Goal: Information Seeking & Learning: Learn about a topic

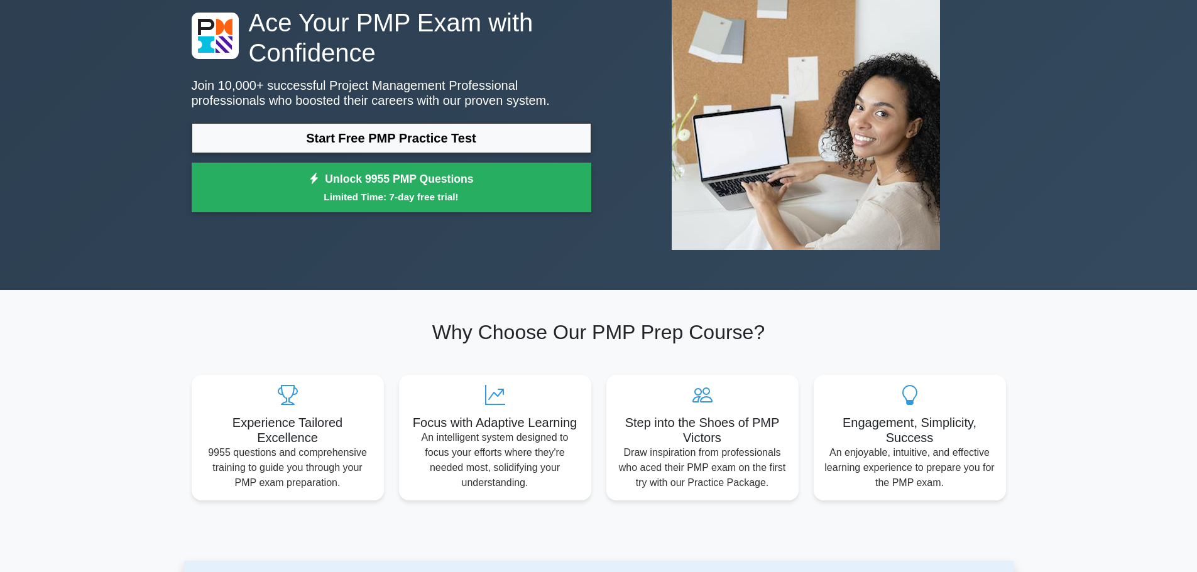
click at [464, 138] on link "Start Free PMP Practice Test" at bounding box center [392, 138] width 400 height 30
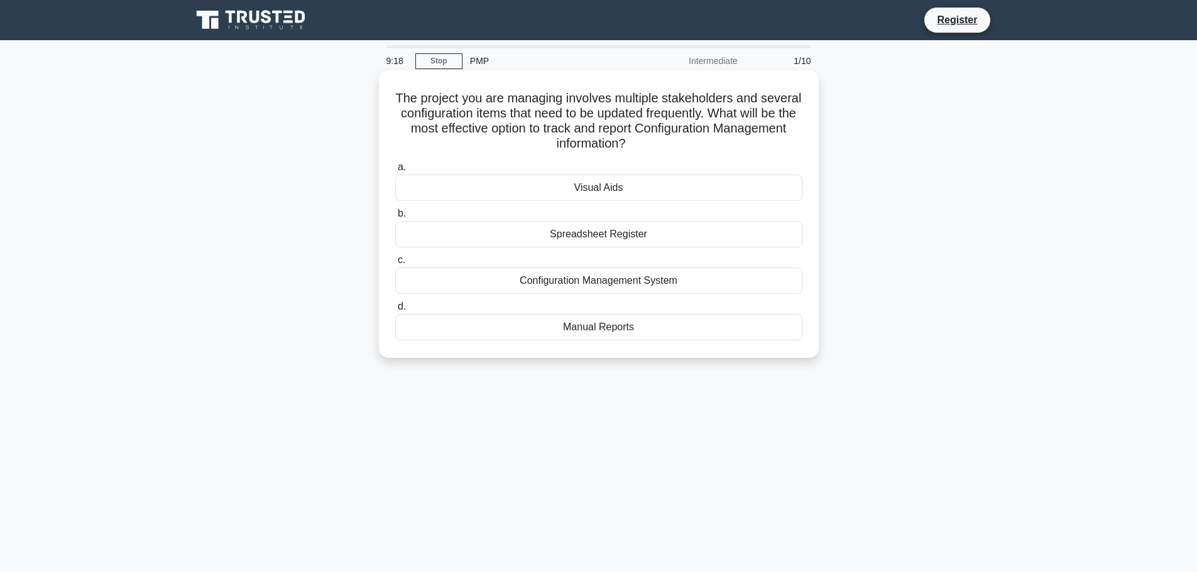
click at [567, 288] on div "Configuration Management System" at bounding box center [598, 281] width 407 height 26
click at [395, 265] on input "c. Configuration Management System" at bounding box center [395, 260] width 0 height 8
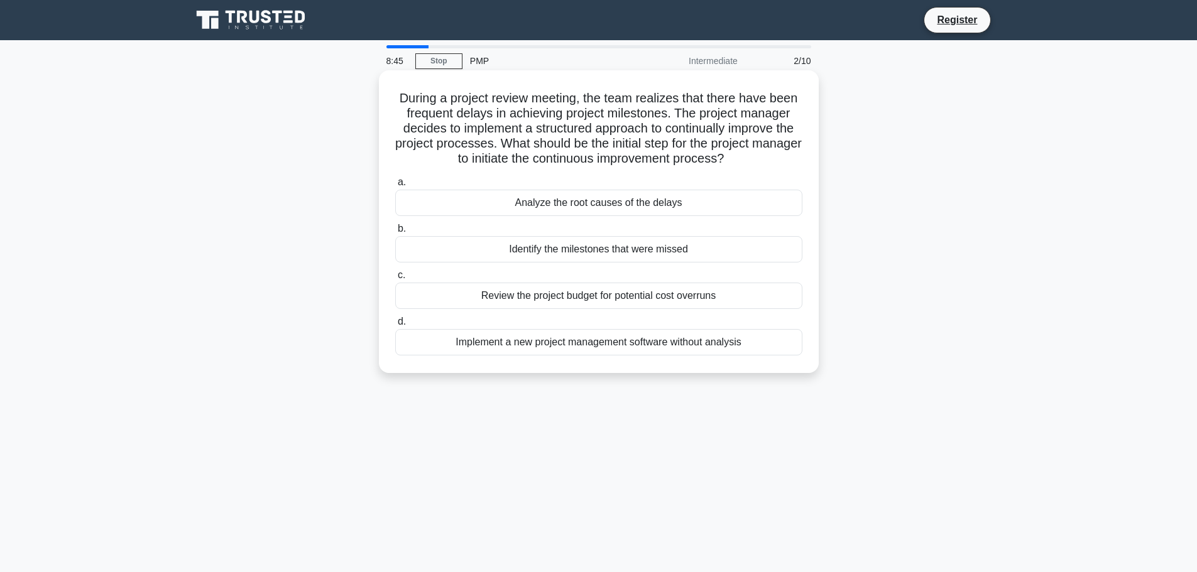
click at [569, 207] on div "Analyze the root causes of the delays" at bounding box center [598, 203] width 407 height 26
click at [395, 187] on input "a. Analyze the root causes of the delays" at bounding box center [395, 182] width 0 height 8
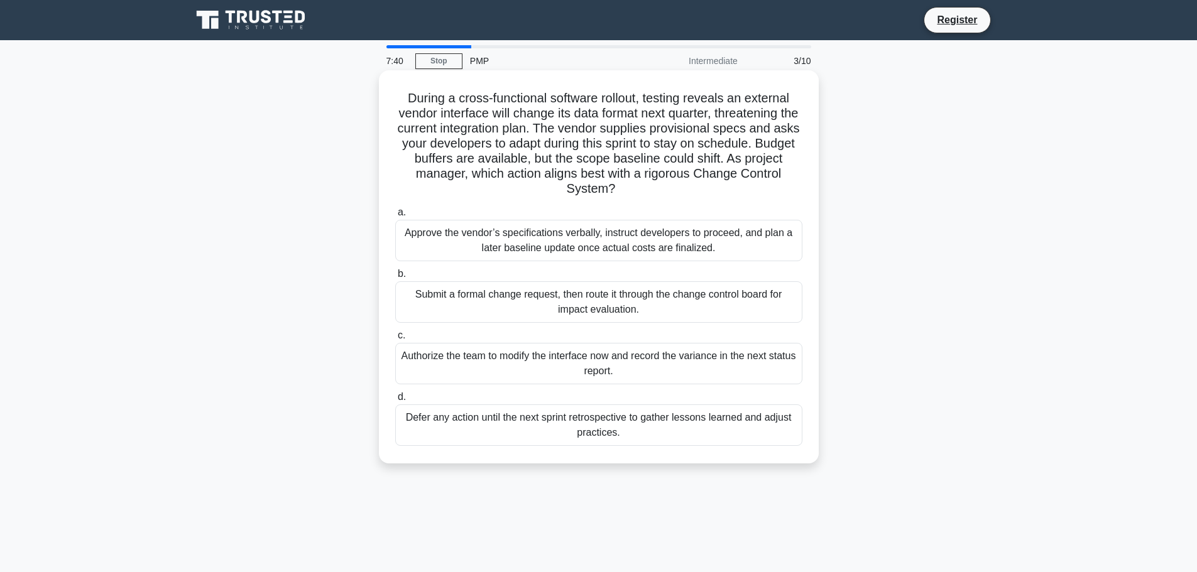
drag, startPoint x: 645, startPoint y: 99, endPoint x: 696, endPoint y: 186, distance: 100.8
click at [696, 186] on h5 "During a cross-functional software rollout, testing reveals an external vendor …" at bounding box center [599, 143] width 410 height 107
click at [678, 305] on div "Submit a formal change request, then route it through the change control board …" at bounding box center [598, 302] width 407 height 41
click at [395, 278] on input "b. Submit a formal change request, then route it through the change control boa…" at bounding box center [395, 274] width 0 height 8
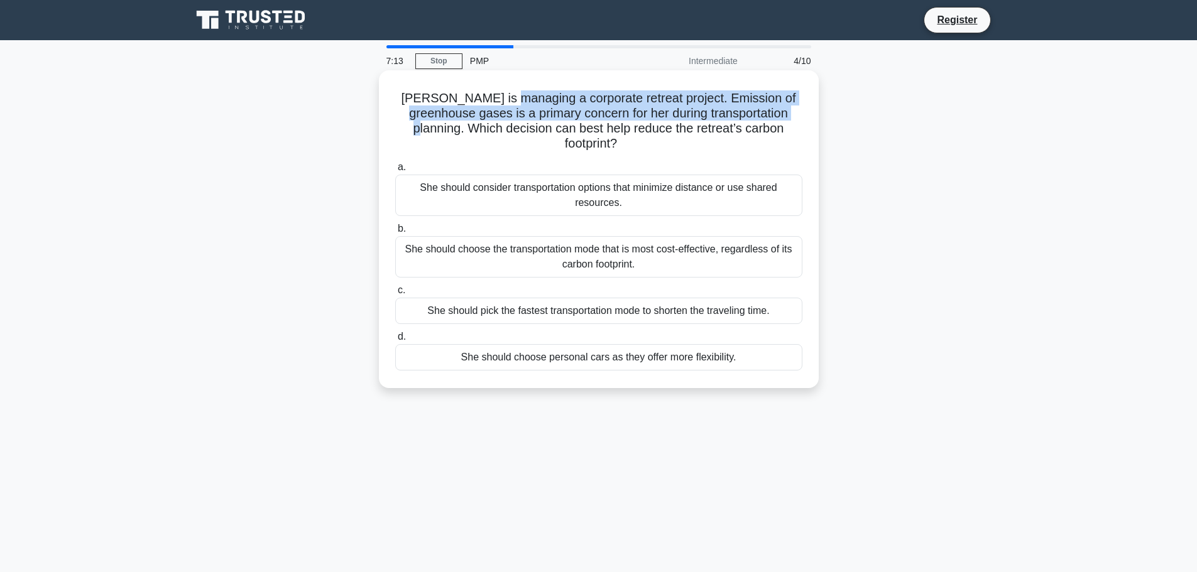
drag, startPoint x: 503, startPoint y: 100, endPoint x: 794, endPoint y: 121, distance: 292.3
click at [794, 121] on h5 "Emily is managing a corporate retreat project. Emission of greenhouse gases is …" at bounding box center [599, 121] width 410 height 62
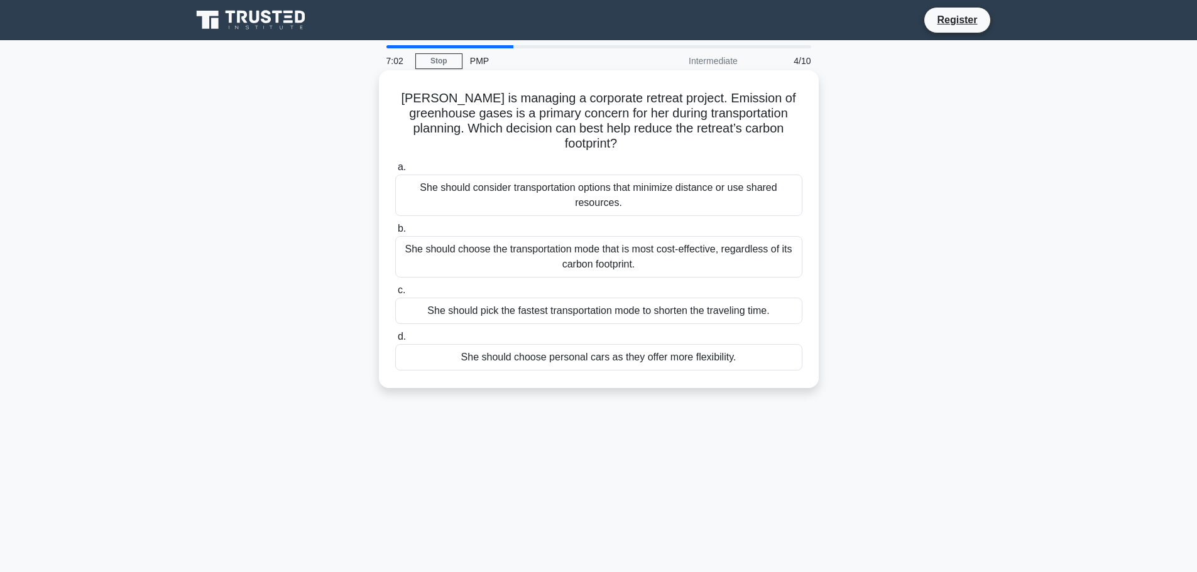
click at [616, 180] on div "She should consider transportation options that minimize distance or use shared…" at bounding box center [598, 195] width 407 height 41
click at [395, 172] on input "a. She should consider transportation options that minimize distance or use sha…" at bounding box center [395, 167] width 0 height 8
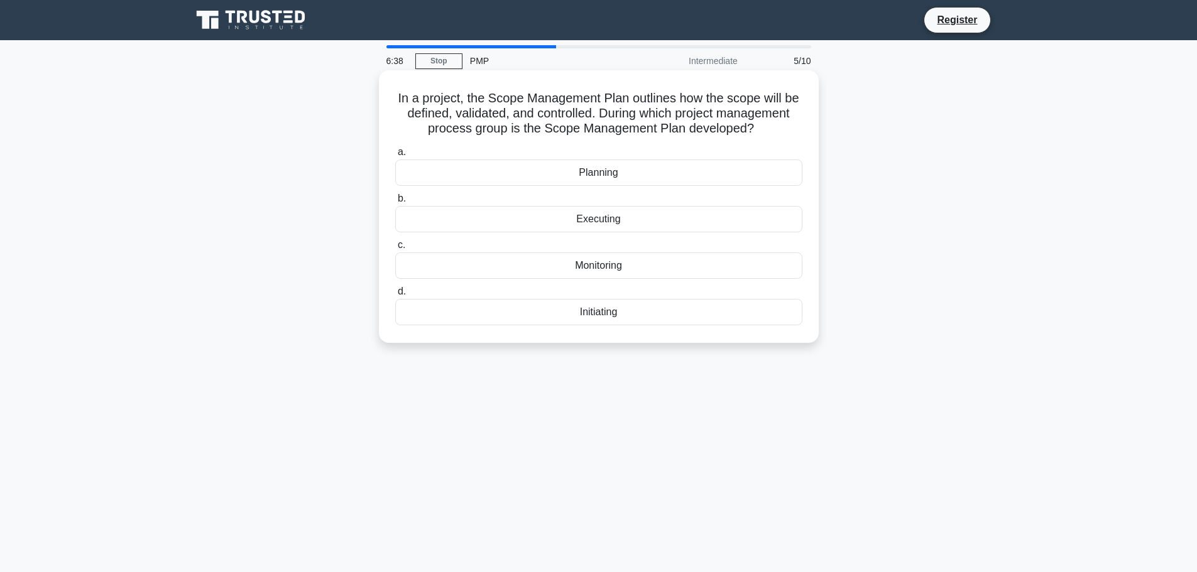
click at [625, 186] on div "Planning" at bounding box center [598, 173] width 407 height 26
click at [395, 156] on input "a. Planning" at bounding box center [395, 152] width 0 height 8
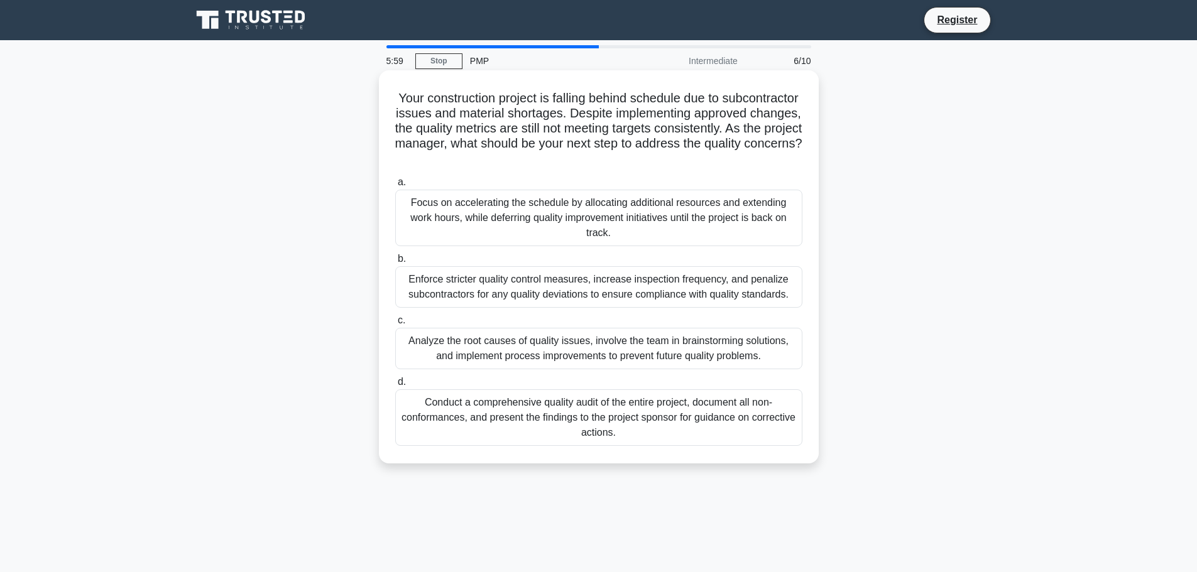
click at [652, 351] on div "Analyze the root causes of quality issues, involve the team in brainstorming so…" at bounding box center [598, 348] width 407 height 41
click at [395, 325] on input "c. Analyze the root causes of quality issues, involve the team in brainstorming…" at bounding box center [395, 321] width 0 height 8
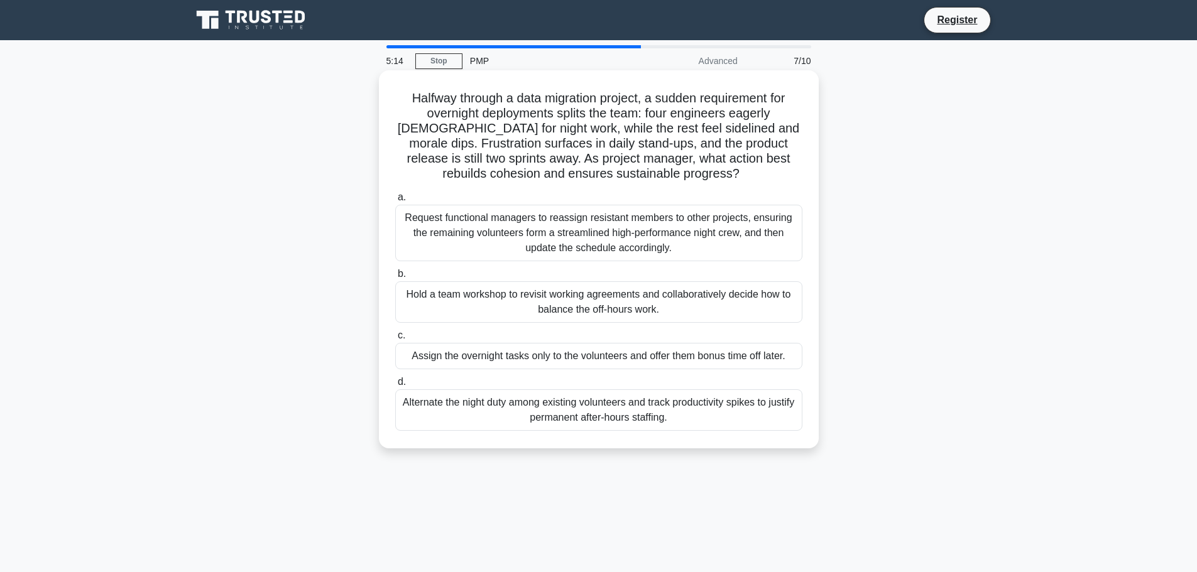
click at [581, 297] on div "Hold a team workshop to revisit working agreements and collaboratively decide h…" at bounding box center [598, 302] width 407 height 41
click at [395, 278] on input "b. Hold a team workshop to revisit working agreements and collaboratively decid…" at bounding box center [395, 274] width 0 height 8
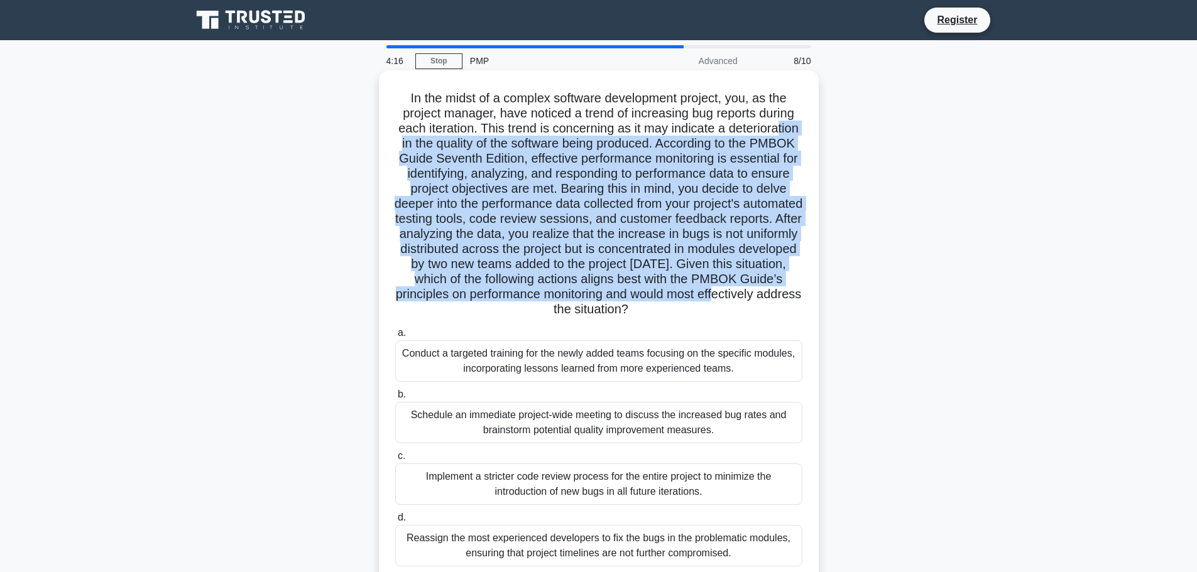
drag, startPoint x: 451, startPoint y: 146, endPoint x: 539, endPoint y: 305, distance: 182.0
click at [539, 306] on h5 ".spinner_0XTQ{transform-origin:center;animation:spinner_y6GP .75s linear infini…" at bounding box center [599, 203] width 410 height 227
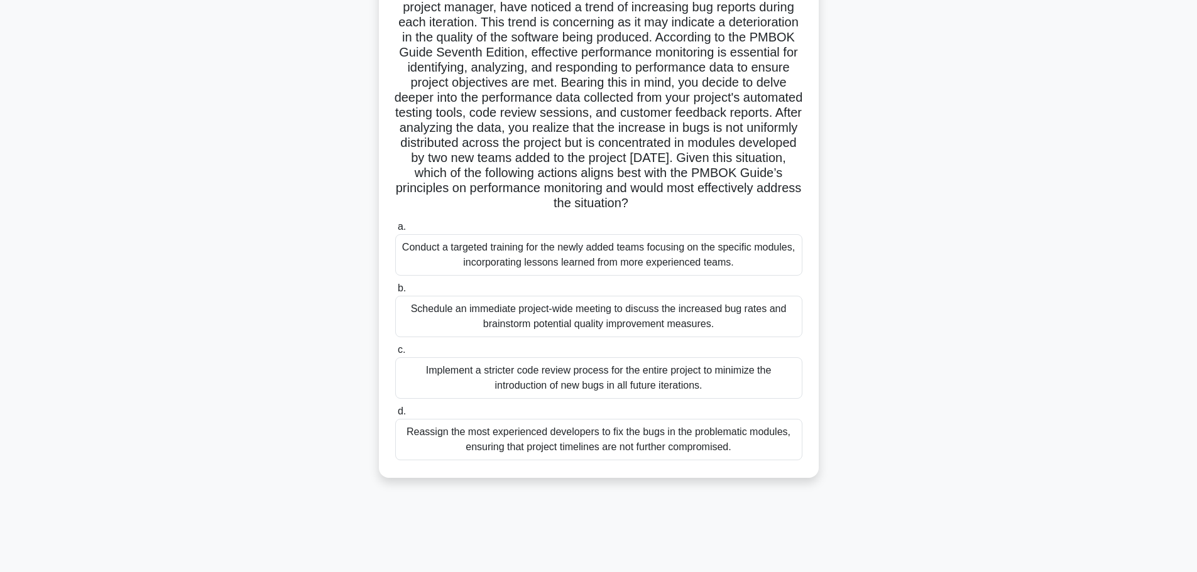
click at [532, 259] on div "Conduct a targeted training for the newly added teams focusing on the specific …" at bounding box center [598, 254] width 407 height 41
click at [395, 231] on input "a. Conduct a targeted training for the newly added teams focusing on the specif…" at bounding box center [395, 227] width 0 height 8
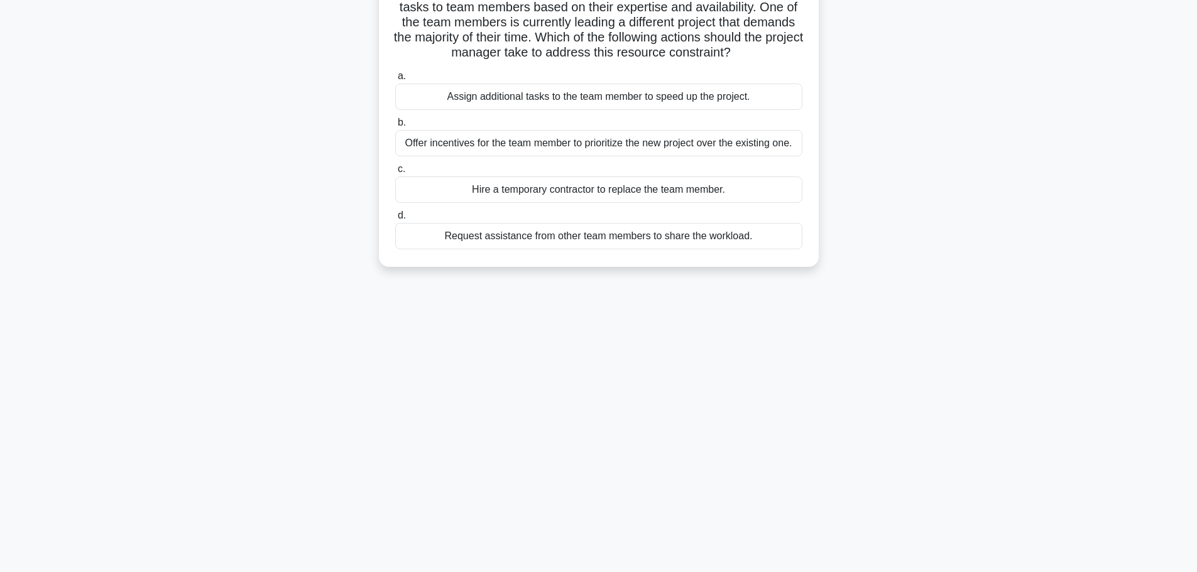
scroll to position [0, 0]
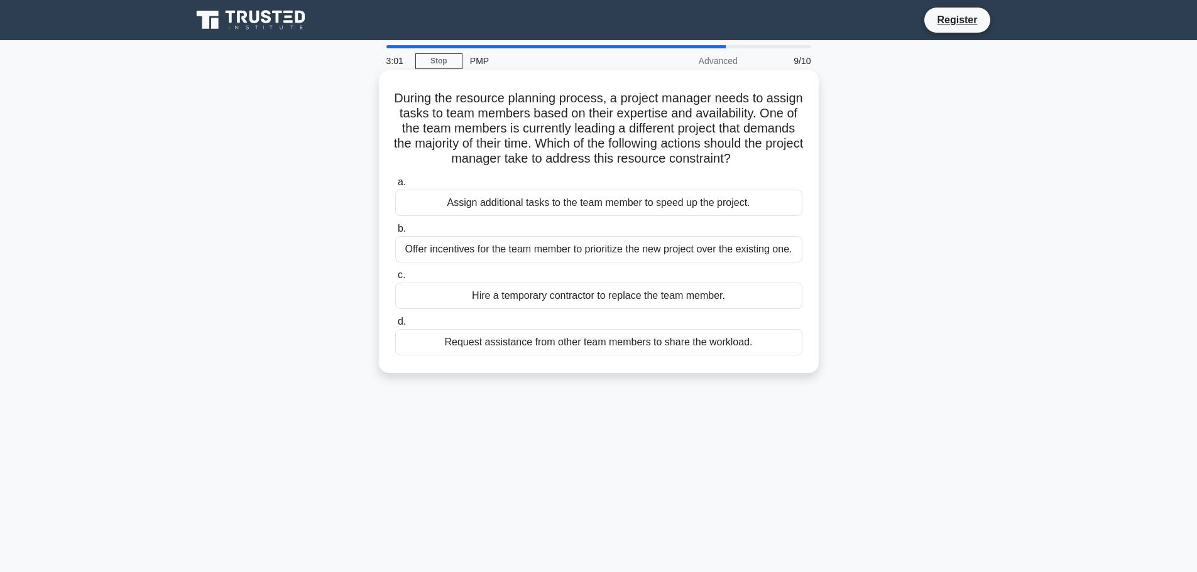
click at [582, 351] on div "Request assistance from other team members to share the workload." at bounding box center [598, 342] width 407 height 26
click at [395, 326] on input "d. Request assistance from other team members to share the workload." at bounding box center [395, 322] width 0 height 8
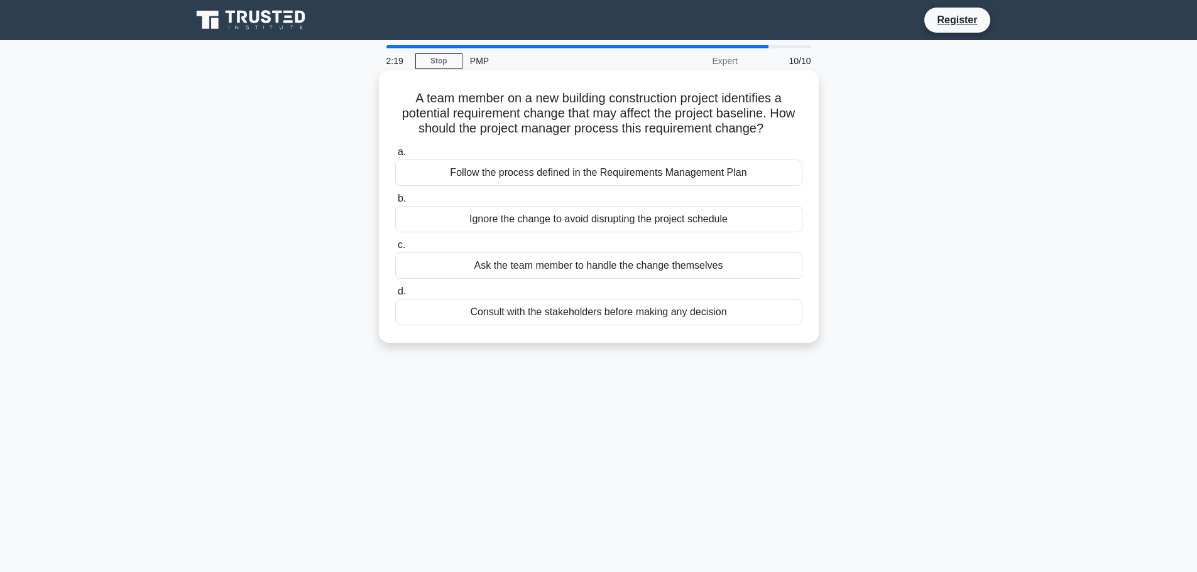
click at [515, 173] on div "Follow the process defined in the Requirements Management Plan" at bounding box center [598, 173] width 407 height 26
click at [395, 156] on input "a. Follow the process defined in the Requirements Management Plan" at bounding box center [395, 152] width 0 height 8
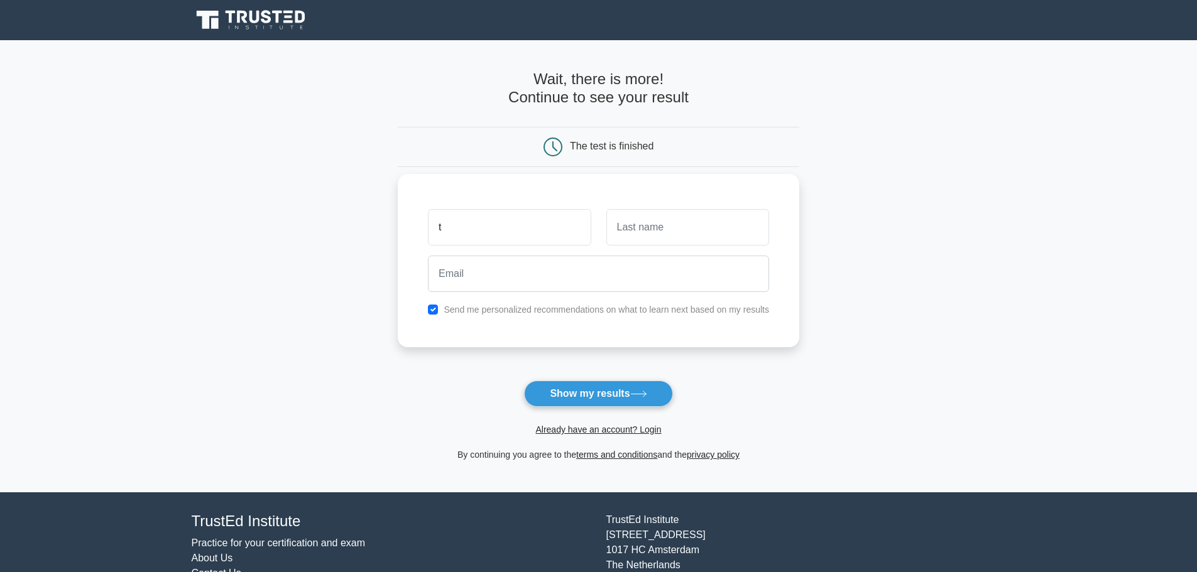
type input "t"
click at [652, 241] on input "text" at bounding box center [687, 227] width 163 height 36
type input "murpthy"
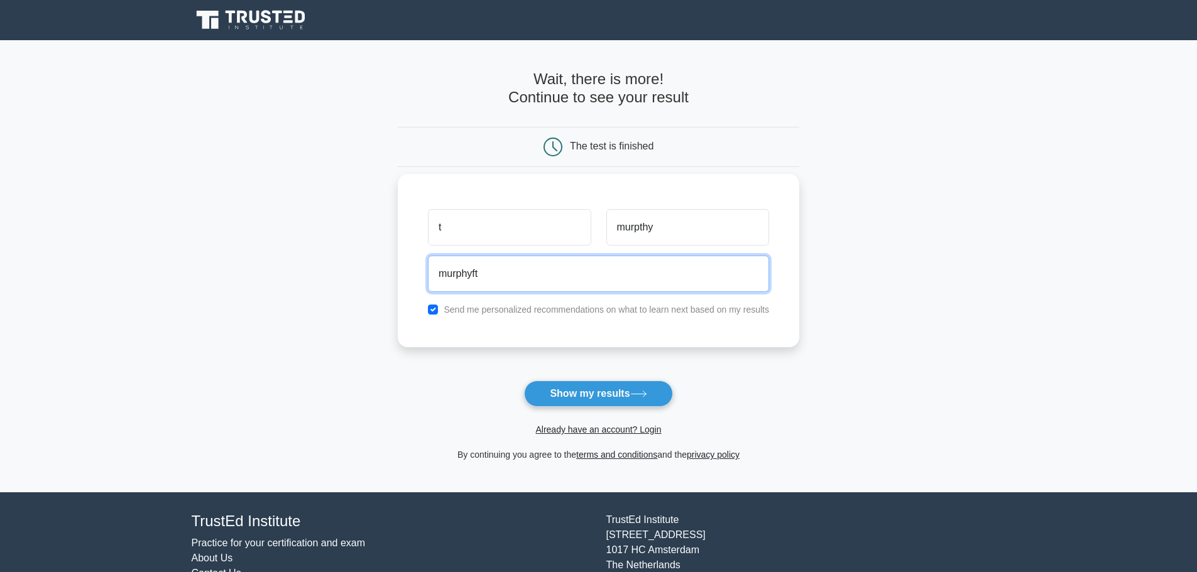
type input "murphyftom@gmail.com"
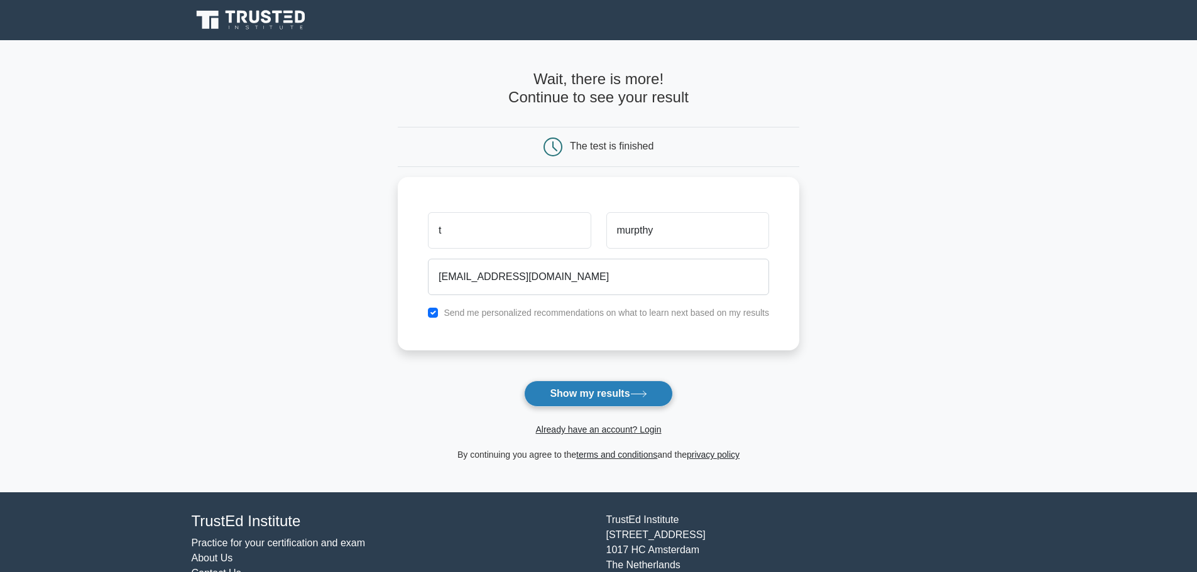
click at [591, 391] on button "Show my results" at bounding box center [598, 394] width 148 height 26
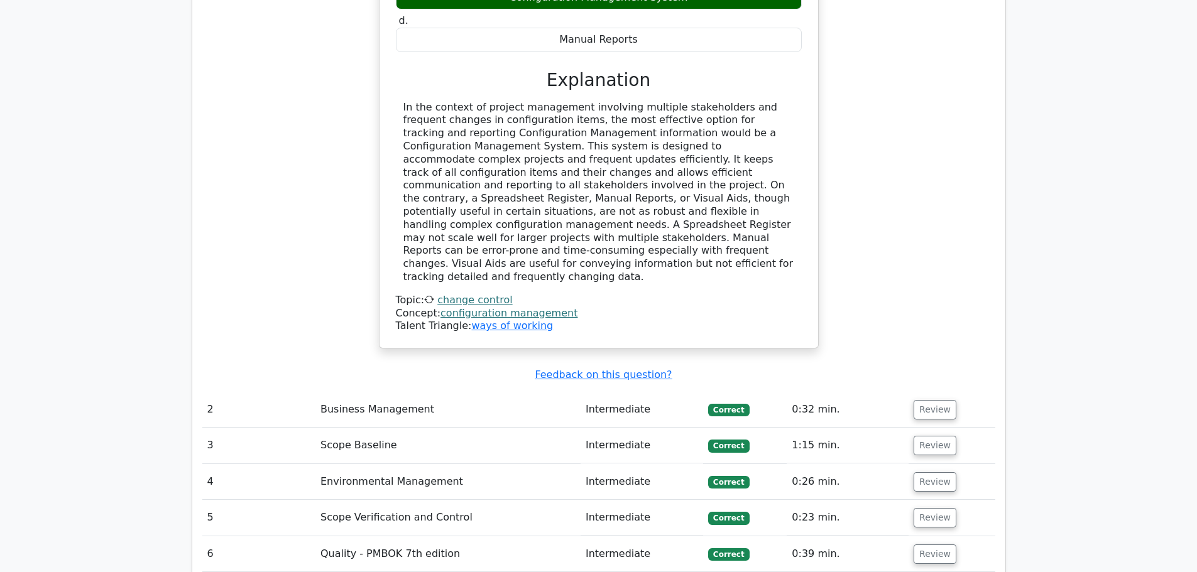
scroll to position [1571, 0]
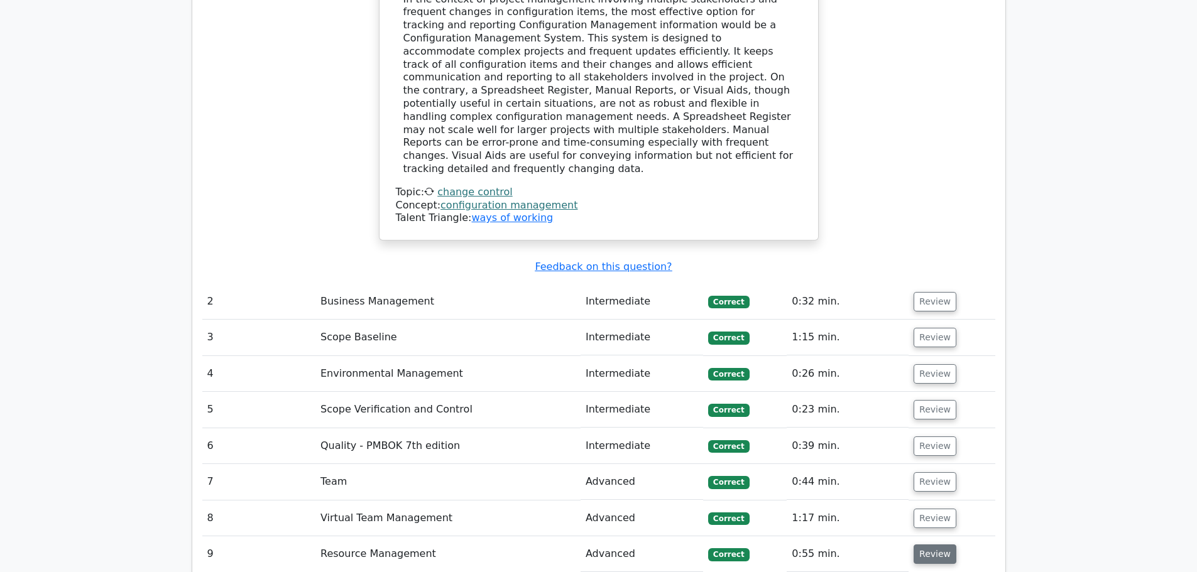
click at [938, 545] on button "Review" at bounding box center [935, 554] width 43 height 19
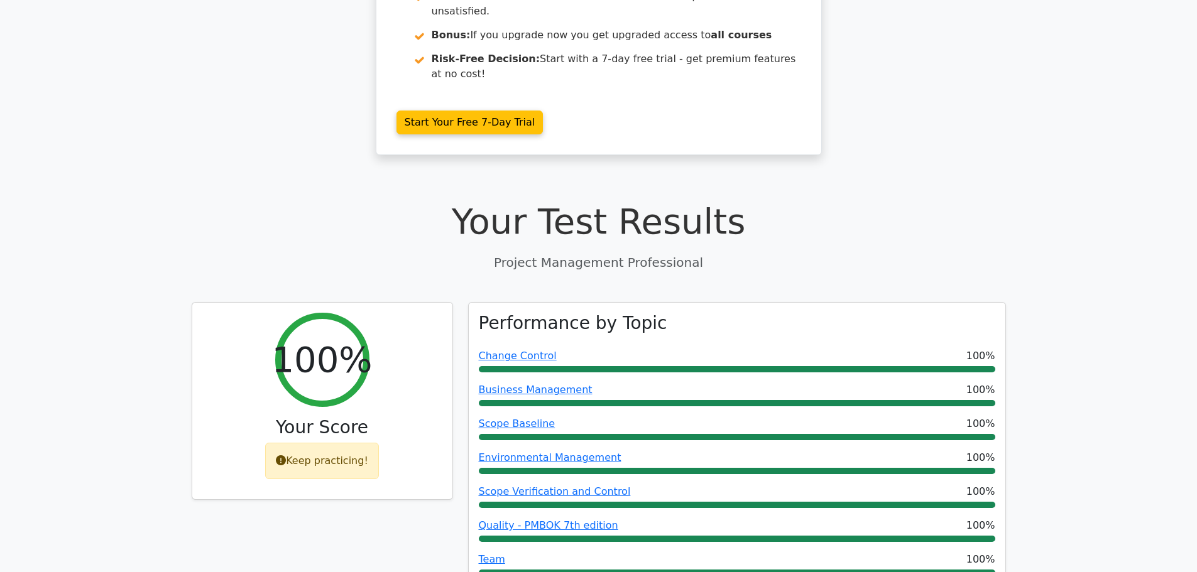
scroll to position [0, 0]
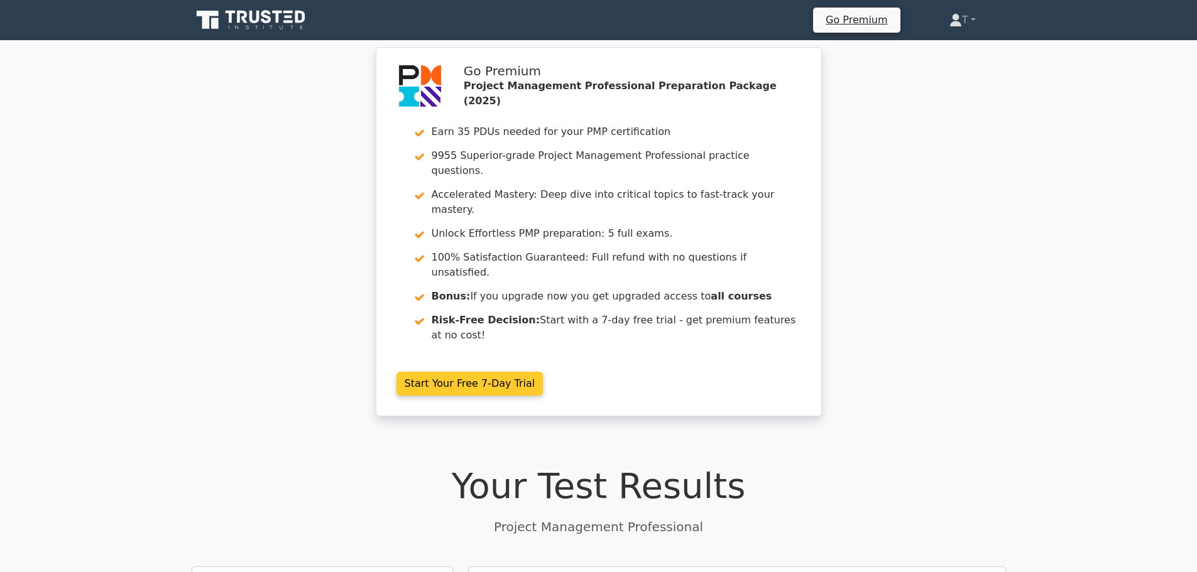
click at [483, 372] on link "Start Your Free 7-Day Trial" at bounding box center [469, 384] width 147 height 24
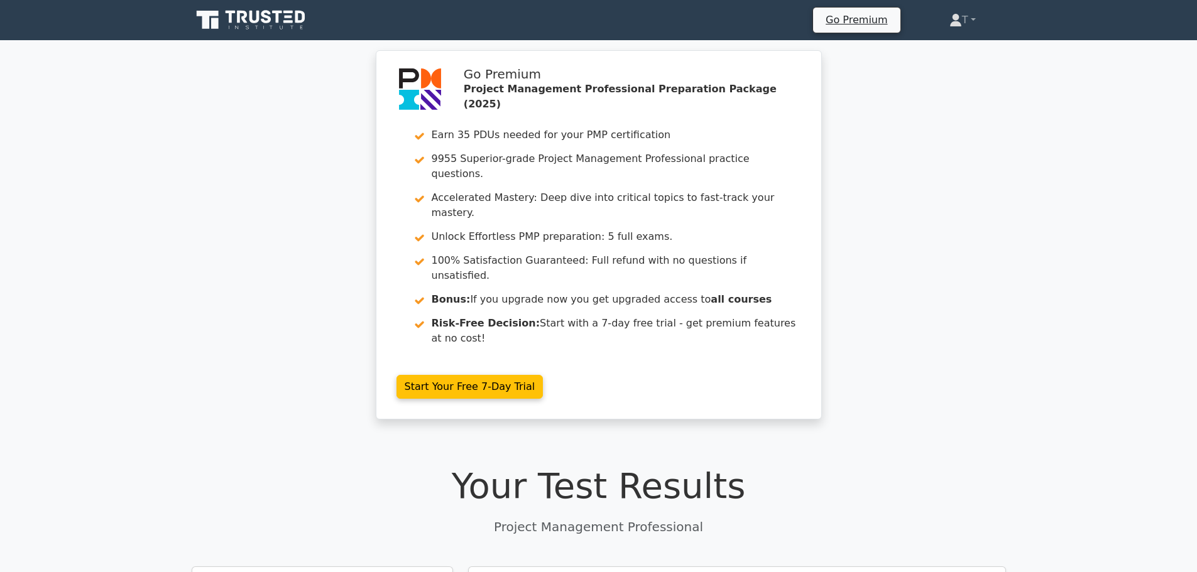
click at [271, 21] on icon at bounding box center [266, 16] width 10 height 13
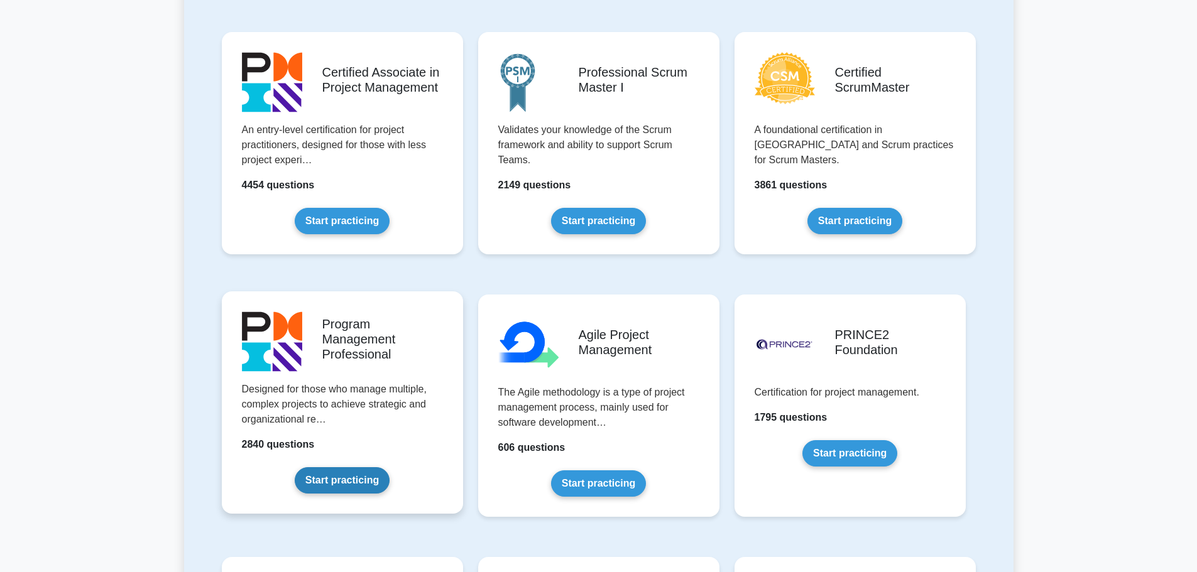
scroll to position [209, 0]
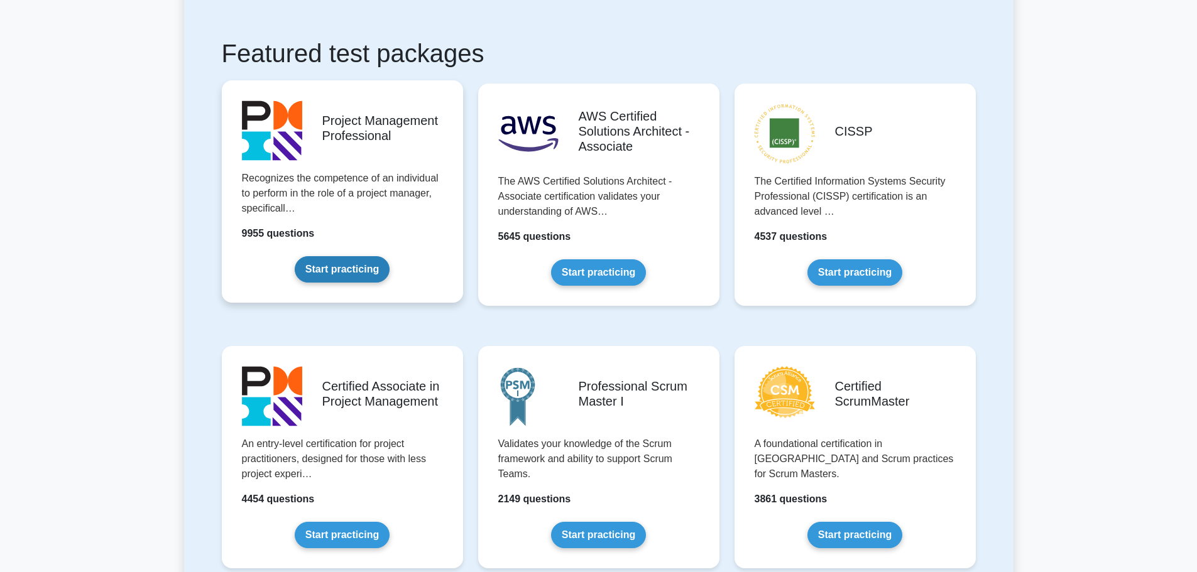
click at [373, 278] on link "Start practicing" at bounding box center [342, 269] width 95 height 26
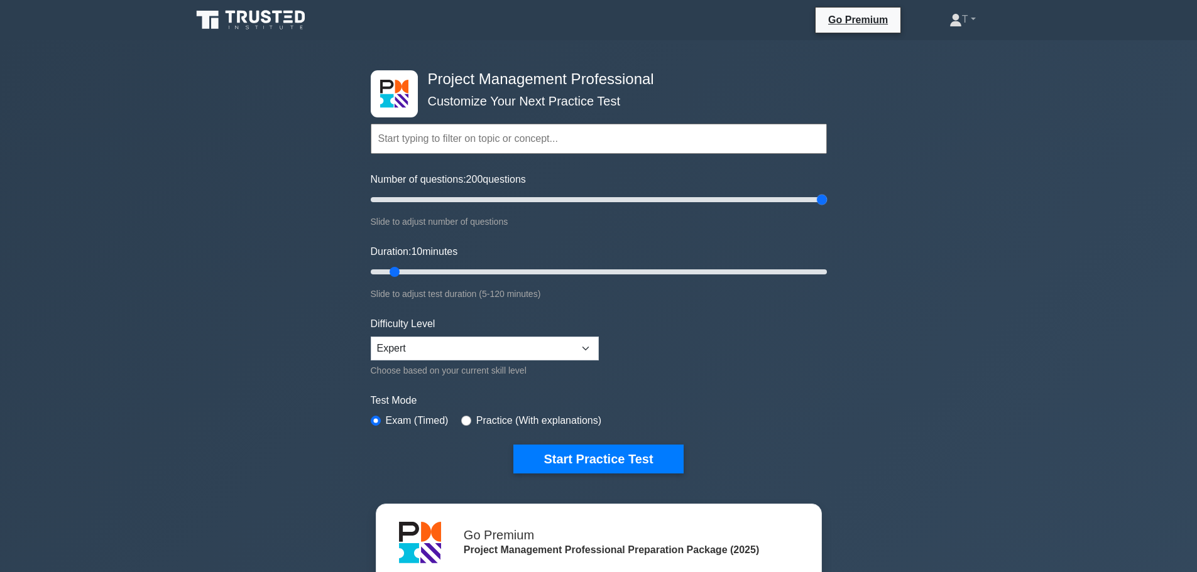
drag, startPoint x: 387, startPoint y: 199, endPoint x: 887, endPoint y: 205, distance: 499.6
type input "200"
click at [827, 205] on input "Number of questions: 200 questions" at bounding box center [599, 199] width 456 height 15
drag, startPoint x: 401, startPoint y: 272, endPoint x: 889, endPoint y: 301, distance: 489.1
type input "120"
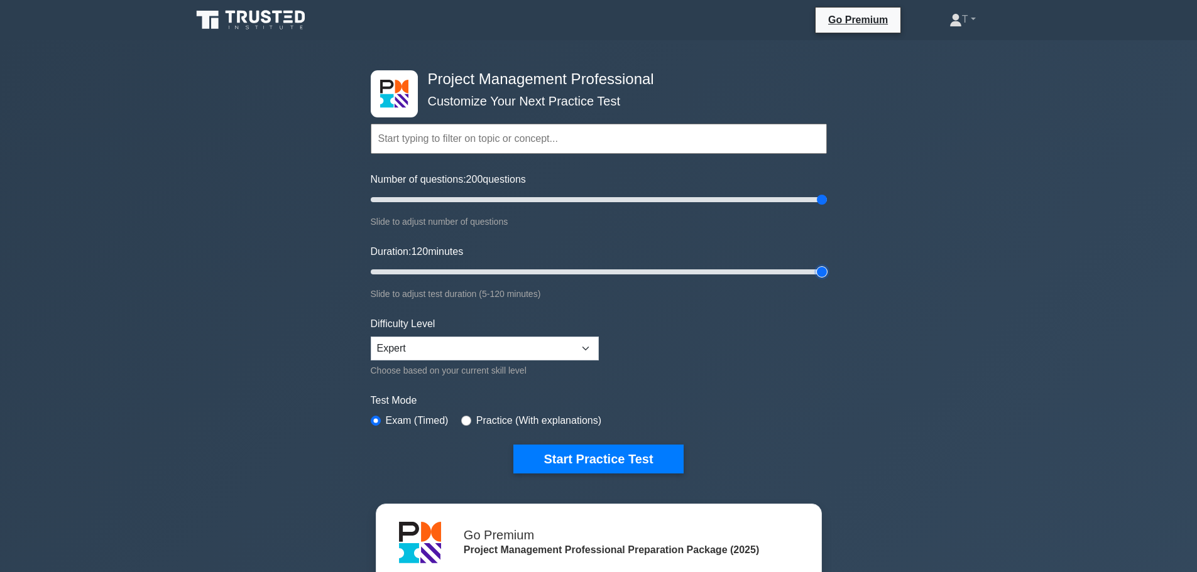
click at [827, 280] on input "Duration: 120 minutes" at bounding box center [599, 272] width 456 height 15
click at [552, 351] on select "Beginner Intermediate Expert" at bounding box center [485, 349] width 228 height 24
click at [371, 337] on select "Beginner Intermediate Expert" at bounding box center [485, 349] width 228 height 24
click at [472, 418] on div "Practice (With explanations)" at bounding box center [531, 420] width 140 height 15
drag, startPoint x: 817, startPoint y: 199, endPoint x: 594, endPoint y: 204, distance: 223.1
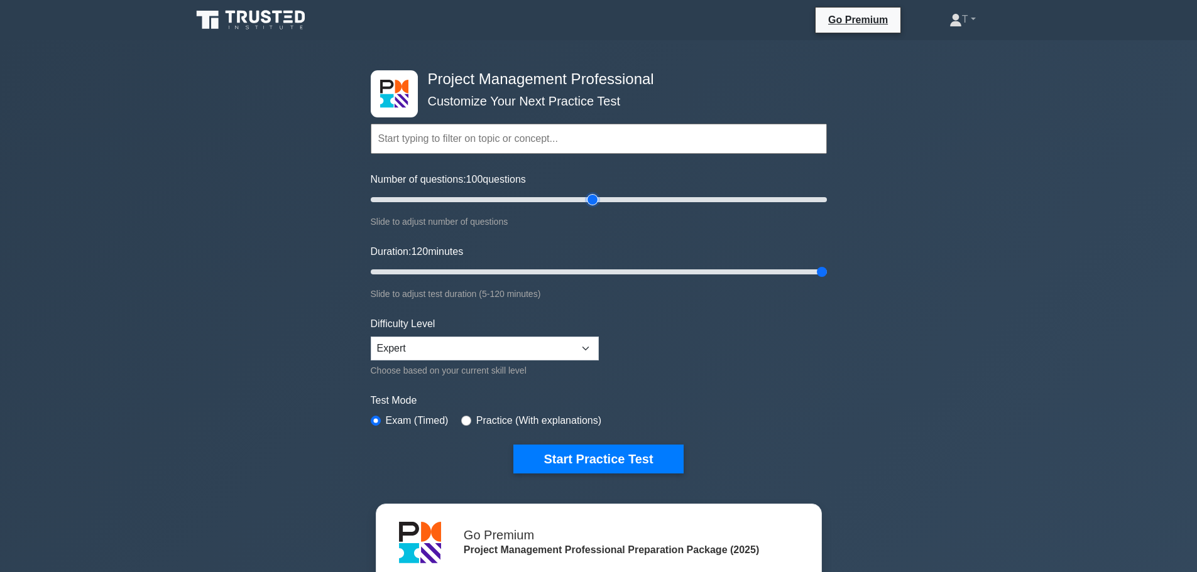
type input "100"
click at [594, 204] on input "Number of questions: 100 questions" at bounding box center [599, 199] width 456 height 15
click at [593, 459] on button "Start Practice Test" at bounding box center [598, 459] width 170 height 29
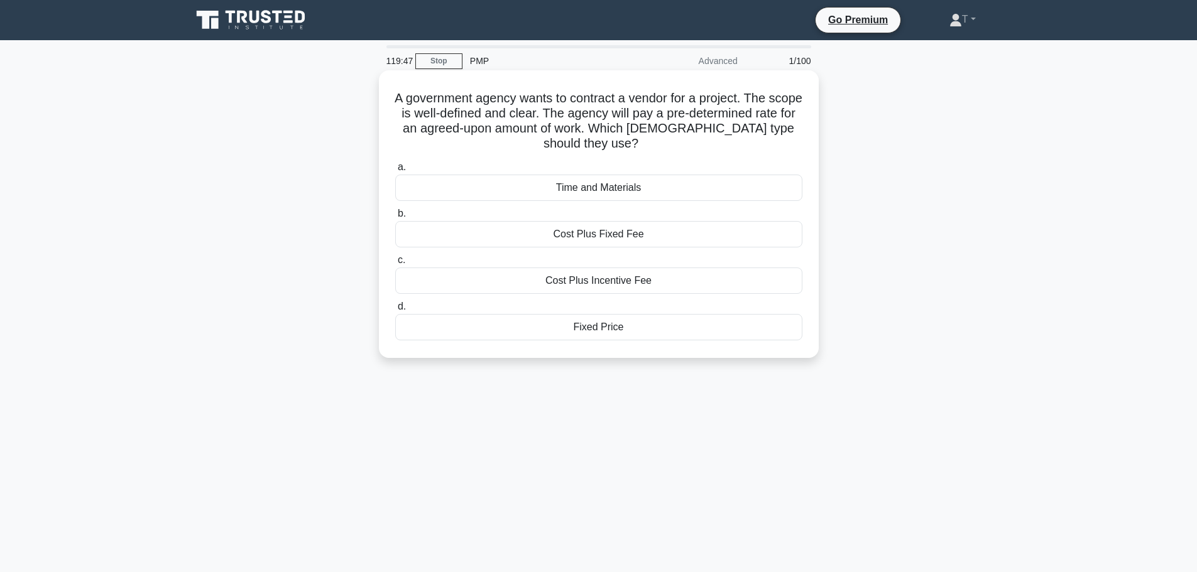
click at [663, 324] on div "Fixed Price" at bounding box center [598, 327] width 407 height 26
click at [395, 311] on input "d. Fixed Price" at bounding box center [395, 307] width 0 height 8
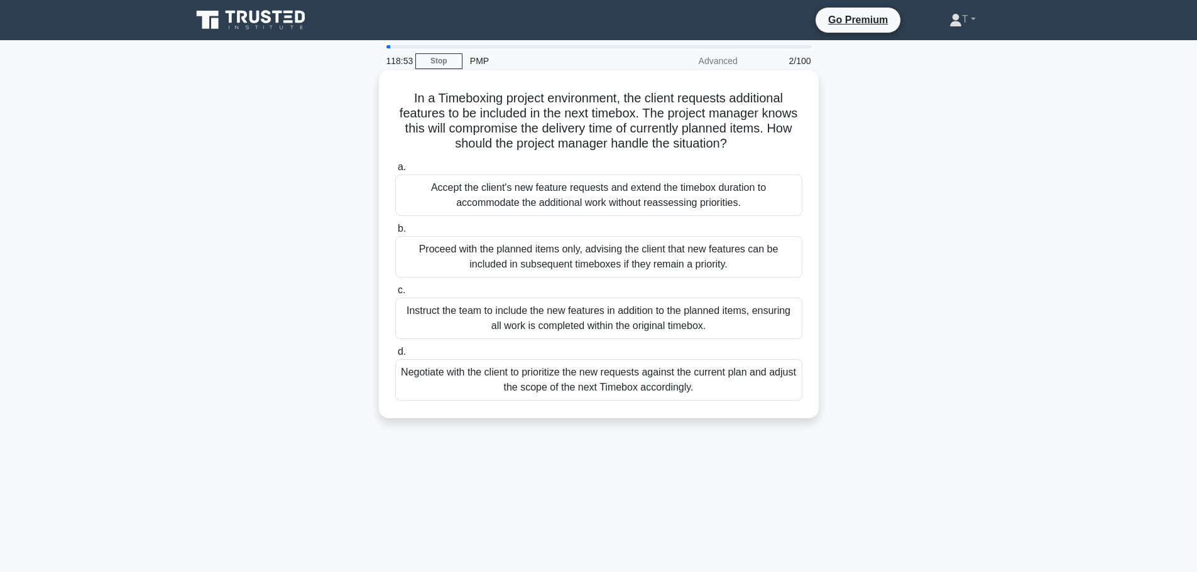
click at [606, 381] on div "Negotiate with the client to prioritize the new requests against the current pl…" at bounding box center [598, 379] width 407 height 41
click at [395, 356] on input "d. Negotiate with the client to prioritize the new requests against the current…" at bounding box center [395, 352] width 0 height 8
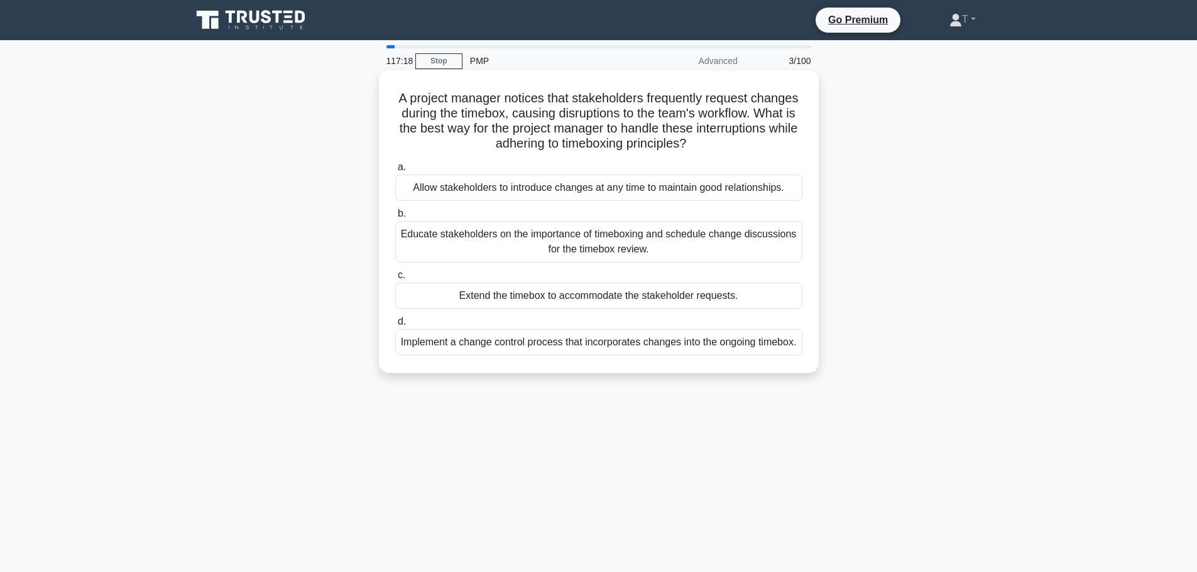
click at [499, 242] on div "Educate stakeholders on the importance of timeboxing and schedule change discus…" at bounding box center [598, 241] width 407 height 41
click at [395, 218] on input "b. Educate stakeholders on the importance of timeboxing and schedule change dis…" at bounding box center [395, 214] width 0 height 8
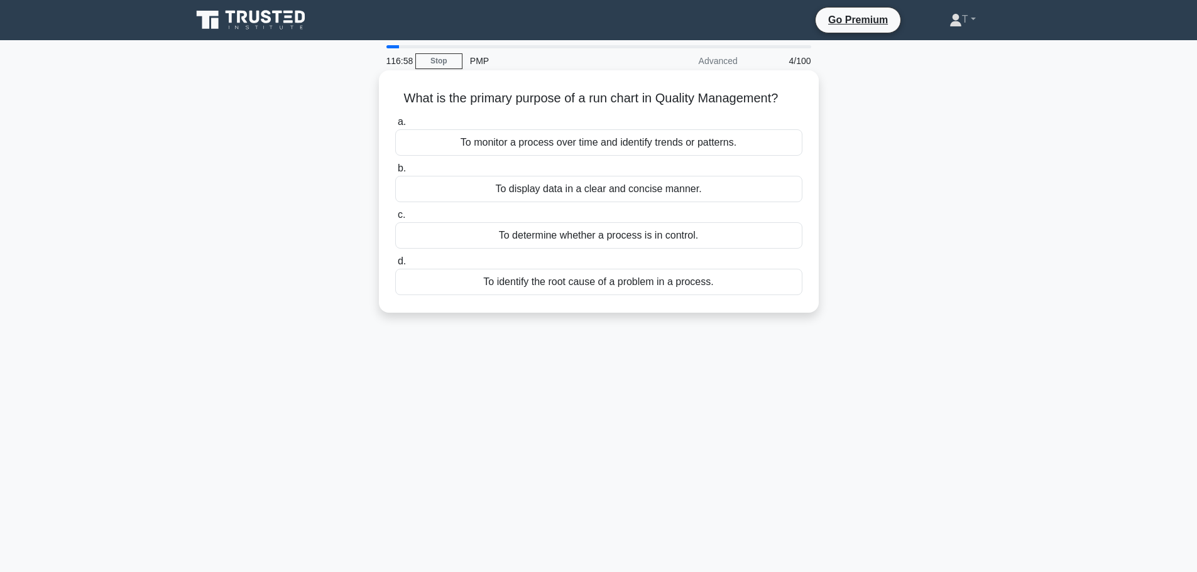
click at [521, 141] on div "To monitor a process over time and identify trends or patterns." at bounding box center [598, 142] width 407 height 26
click at [395, 126] on input "a. To monitor a process over time and identify trends or patterns." at bounding box center [395, 122] width 0 height 8
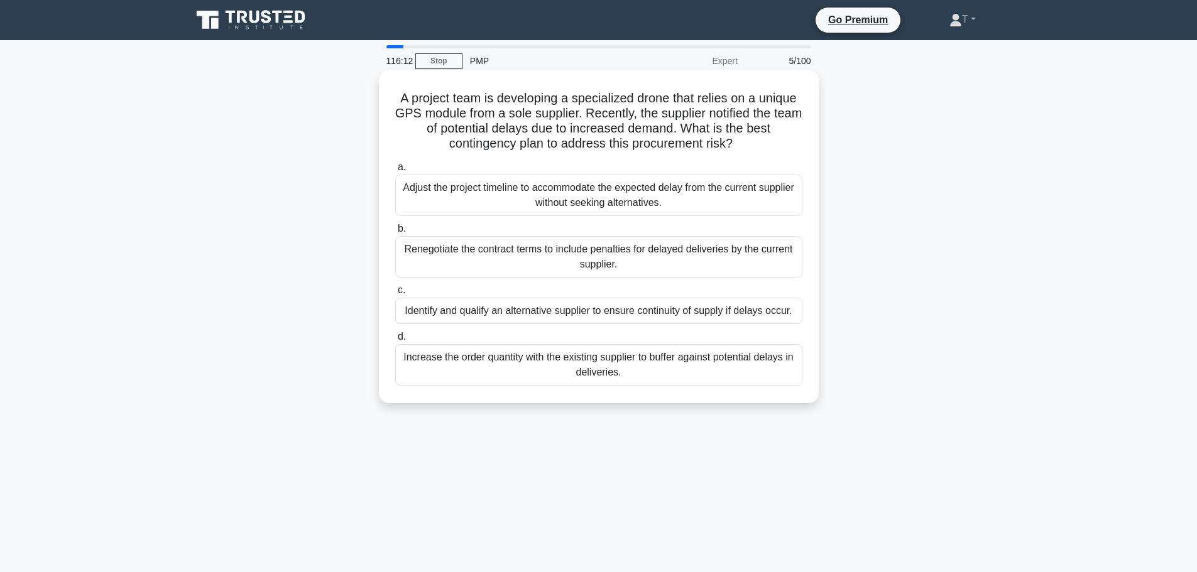
click at [598, 310] on div "Identify and qualify an alternative supplier to ensure continuity of supply if …" at bounding box center [598, 311] width 407 height 26
click at [395, 295] on input "c. Identify and qualify an alternative supplier to ensure continuity of supply …" at bounding box center [395, 291] width 0 height 8
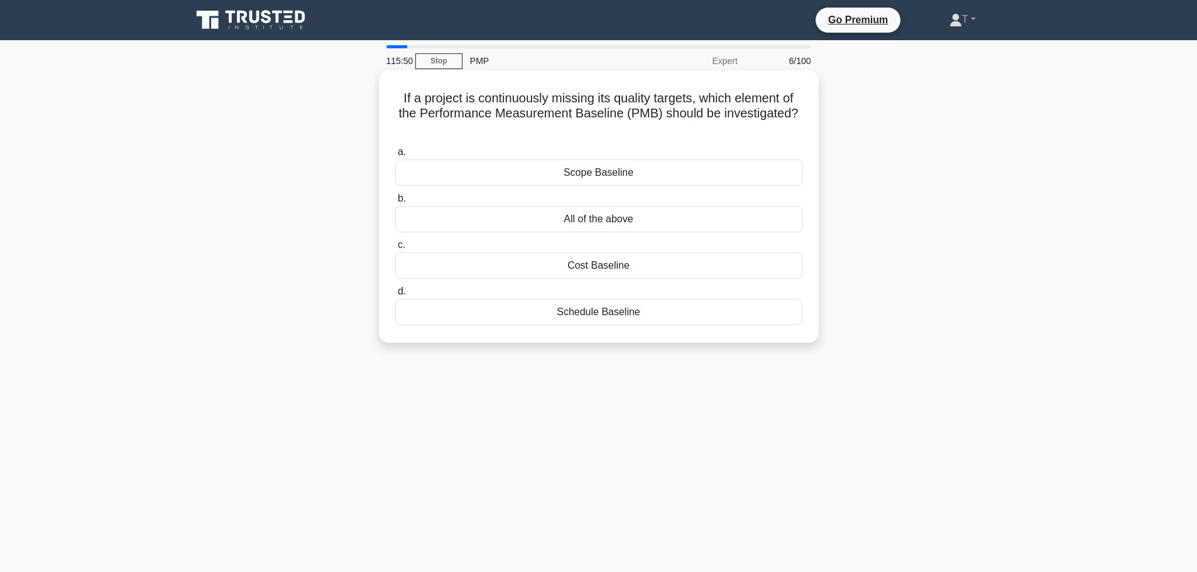
click at [623, 219] on div "All of the above" at bounding box center [598, 219] width 407 height 26
click at [395, 203] on input "b. All of the above" at bounding box center [395, 199] width 0 height 8
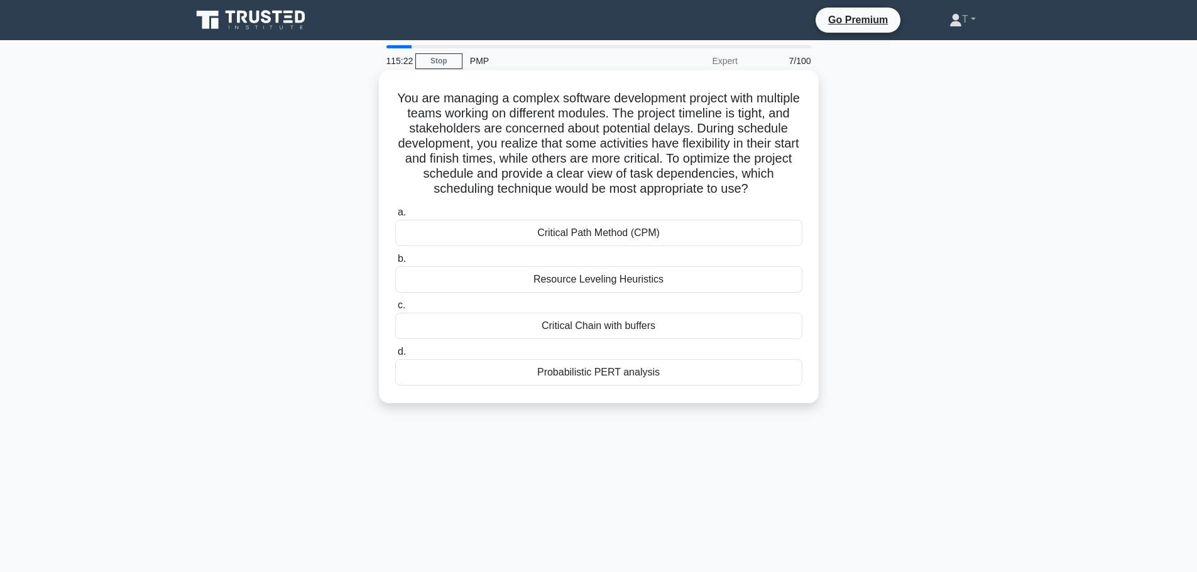
click at [691, 230] on div "Critical Path Method (CPM)" at bounding box center [598, 233] width 407 height 26
click at [395, 217] on input "a. Critical Path Method (CPM)" at bounding box center [395, 213] width 0 height 8
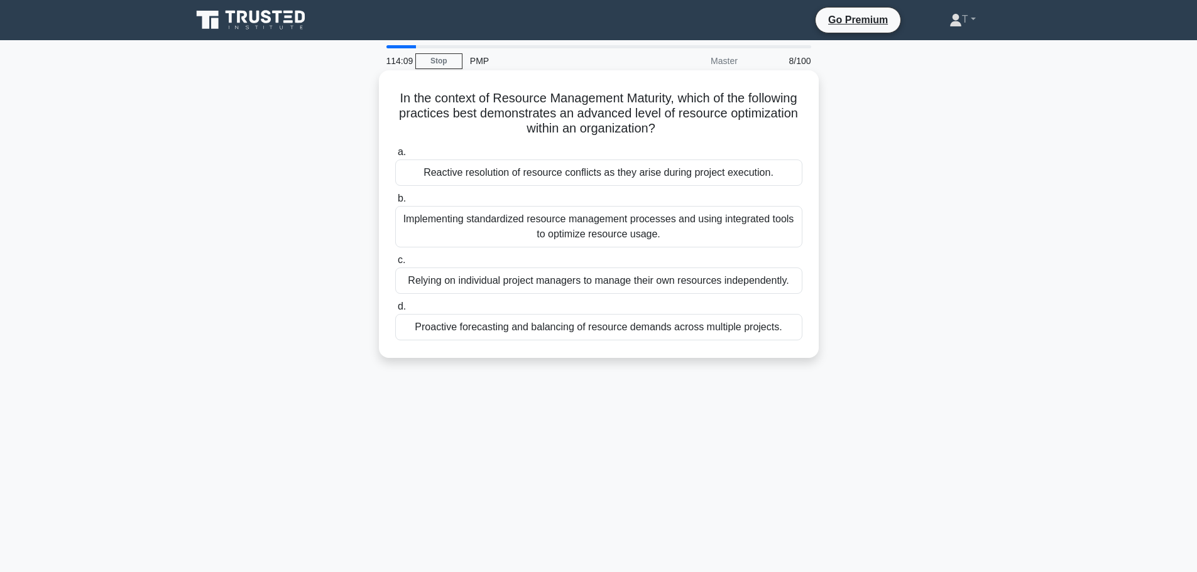
click at [706, 225] on div "Implementing standardized resource management processes and using integrated to…" at bounding box center [598, 226] width 407 height 41
click at [395, 203] on input "b. Implementing standardized resource management processes and using integrated…" at bounding box center [395, 199] width 0 height 8
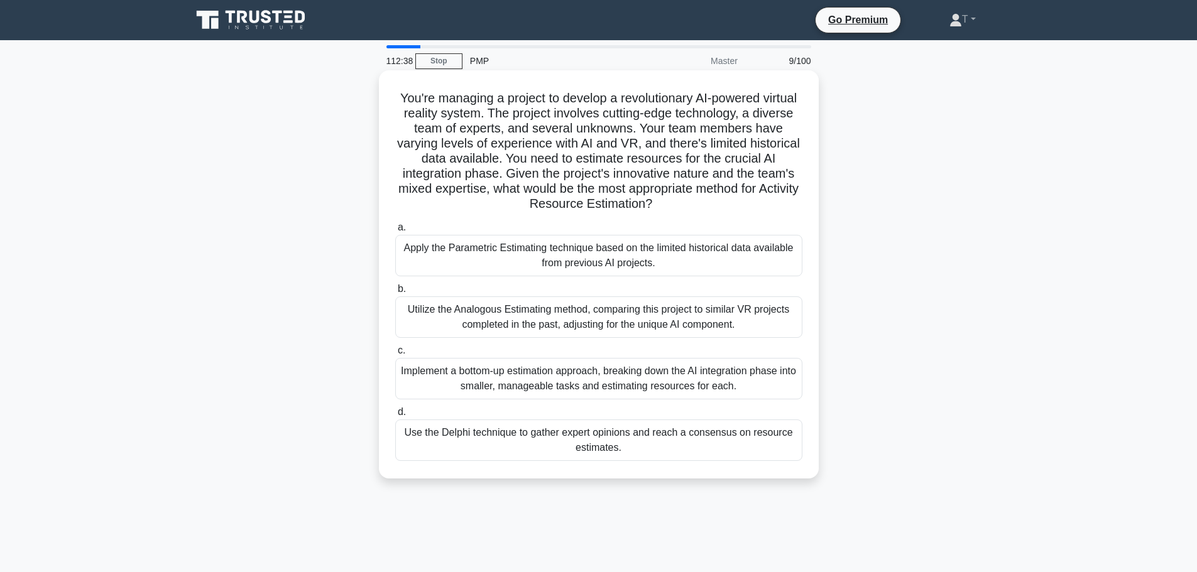
click at [664, 443] on div "Use the Delphi technique to gather expert opinions and reach a consensus on res…" at bounding box center [598, 440] width 407 height 41
click at [395, 417] on input "d. Use the Delphi technique to gather expert opinions and reach a consensus on …" at bounding box center [395, 412] width 0 height 8
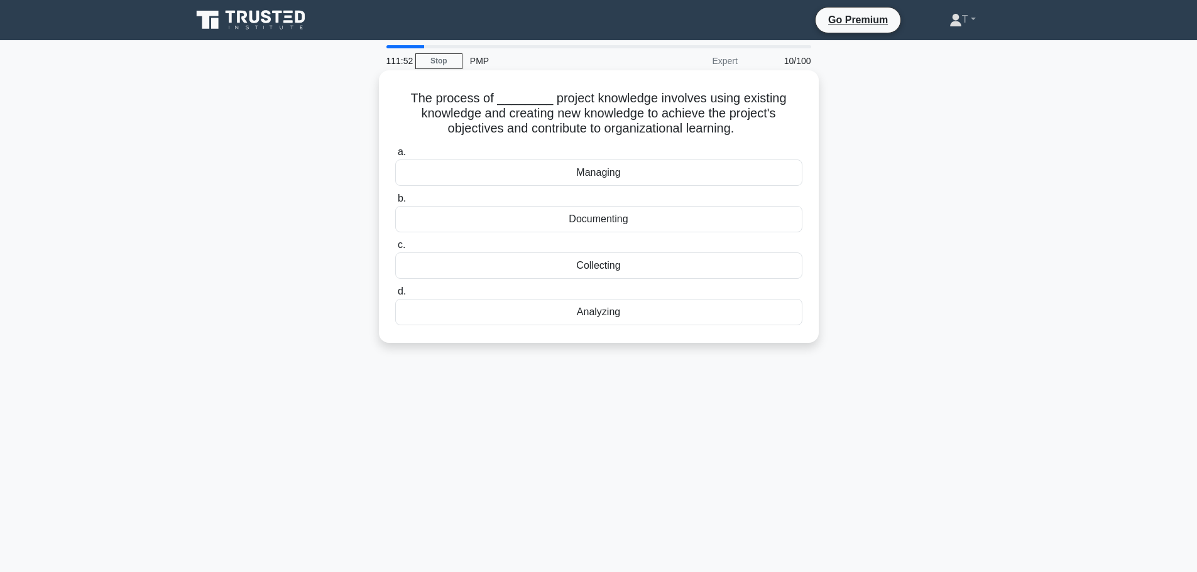
click at [581, 263] on div "Collecting" at bounding box center [598, 266] width 407 height 26
click at [395, 249] on input "c. Collecting" at bounding box center [395, 245] width 0 height 8
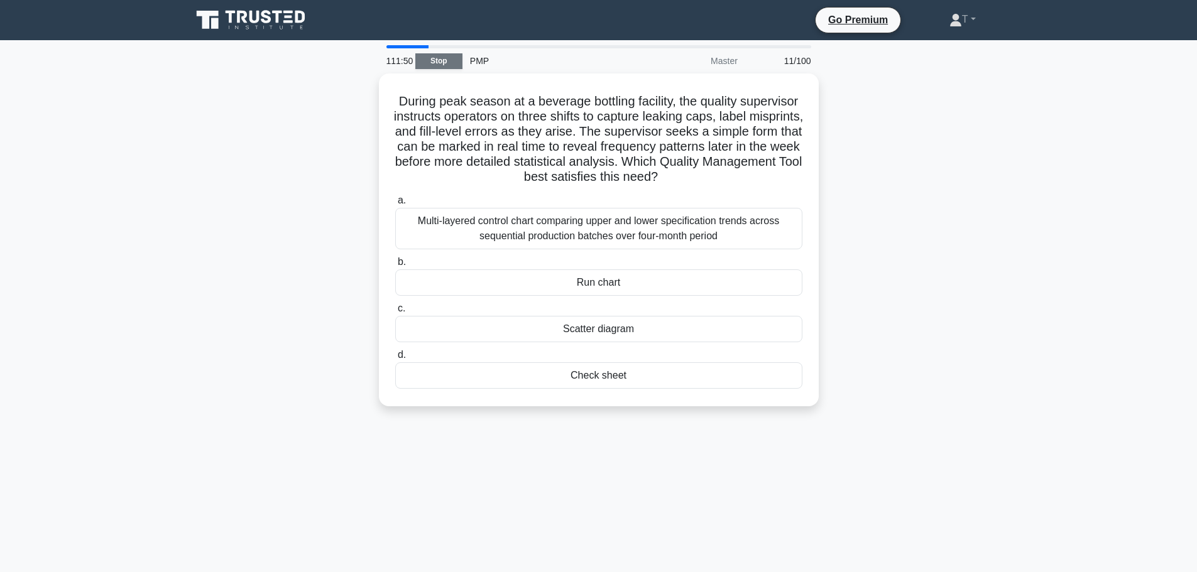
click at [456, 59] on link "Stop" at bounding box center [438, 61] width 47 height 16
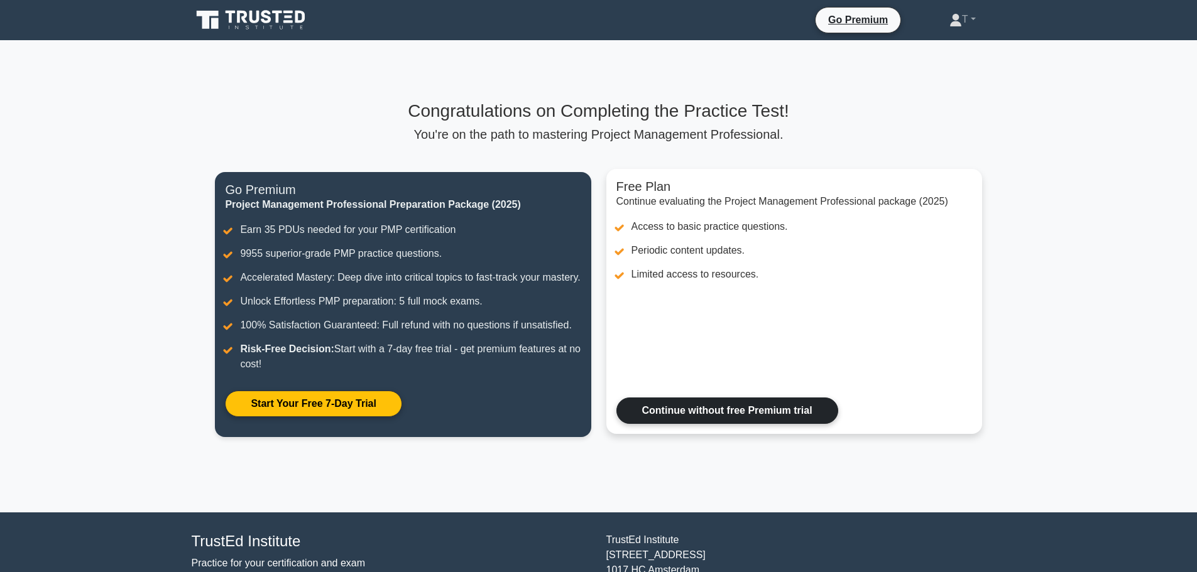
click at [714, 424] on link "Continue without free Premium trial" at bounding box center [727, 411] width 222 height 26
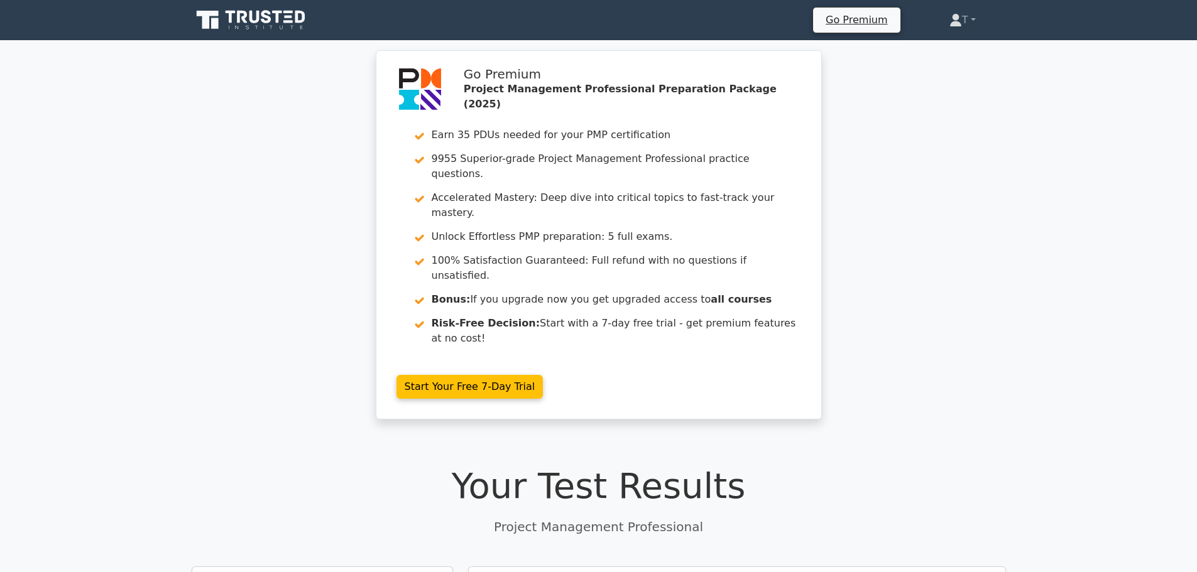
click at [241, 11] on icon at bounding box center [242, 17] width 10 height 13
